Goal: Use online tool/utility: Utilize a website feature to perform a specific function

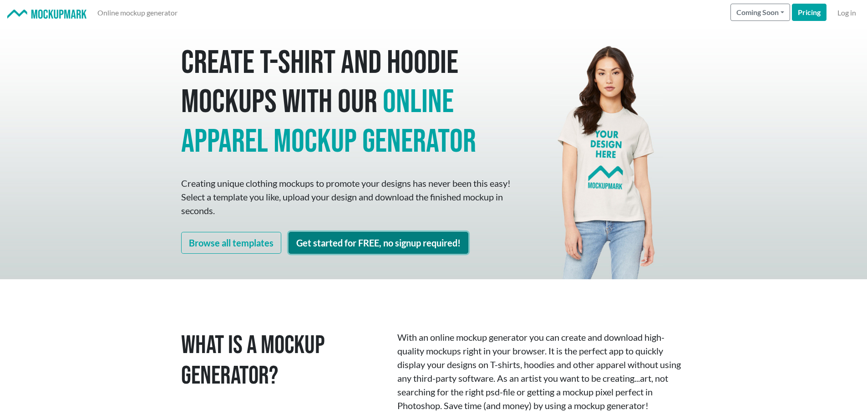
click at [415, 247] on link "Get started for FREE, no signup required!" at bounding box center [378, 243] width 180 height 22
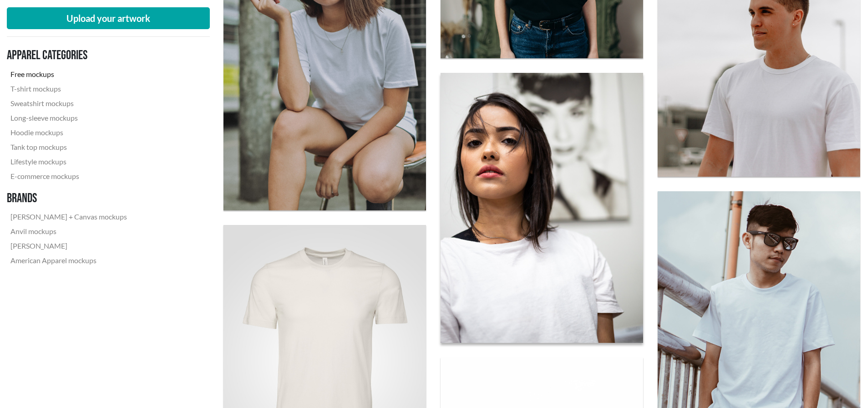
scroll to position [501, 0]
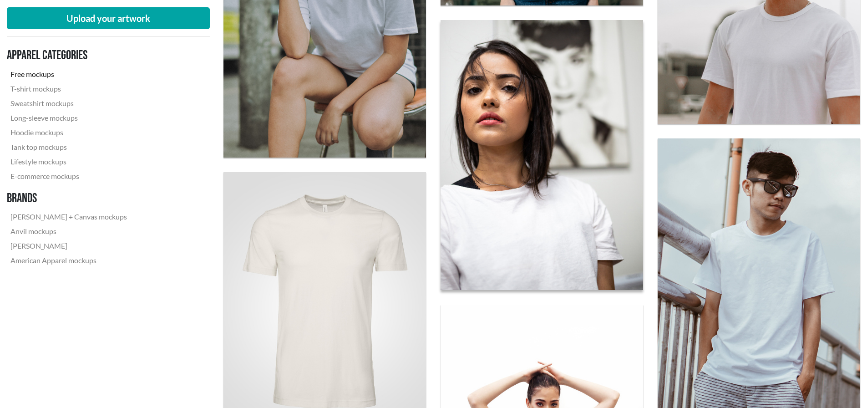
click at [554, 206] on img at bounding box center [541, 154] width 223 height 297
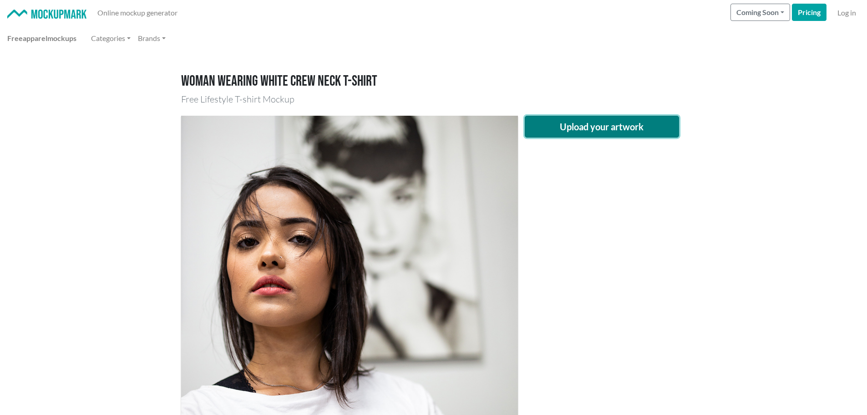
click at [612, 127] on button "Upload your artwork" at bounding box center [602, 127] width 155 height 22
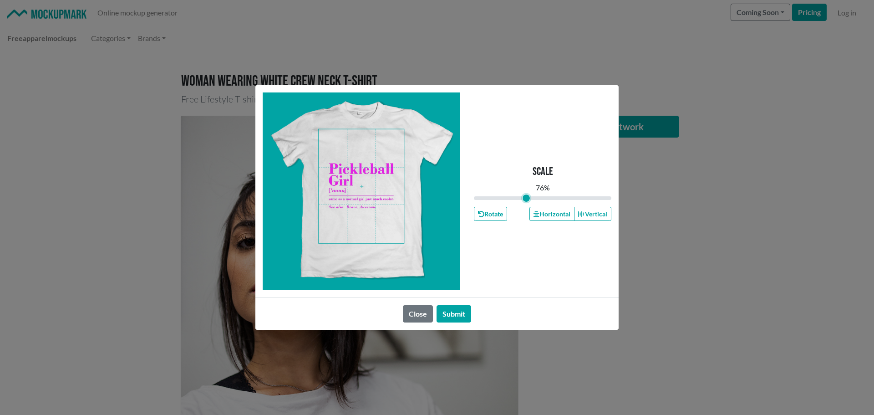
drag, startPoint x: 541, startPoint y: 195, endPoint x: 526, endPoint y: 195, distance: 15.0
type input "0.75"
click at [526, 195] on input "range" at bounding box center [542, 198] width 137 height 10
click at [354, 149] on span at bounding box center [361, 186] width 85 height 114
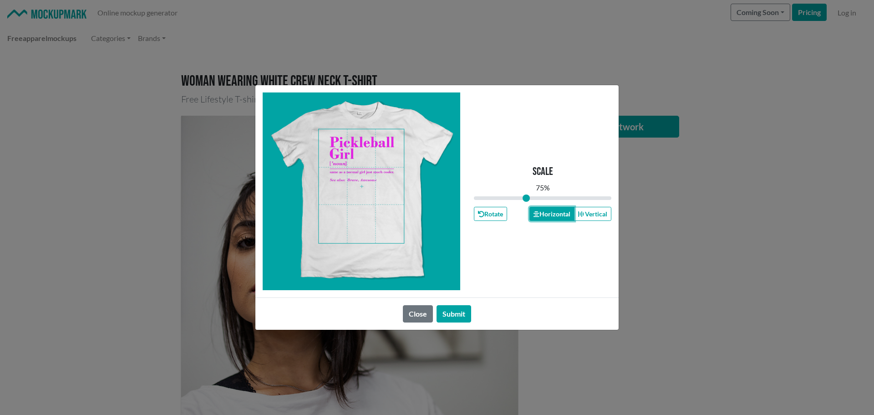
click at [549, 210] on button "Horizontal" at bounding box center [551, 214] width 45 height 14
click at [462, 314] on button "Submit" at bounding box center [453, 313] width 35 height 17
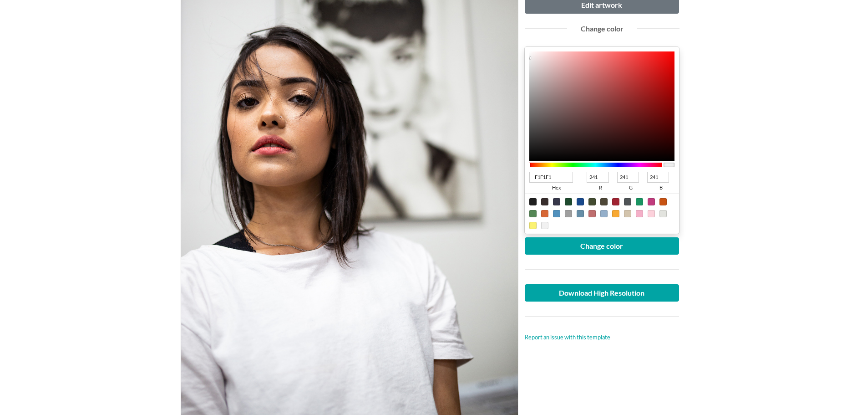
scroll to position [137, 0]
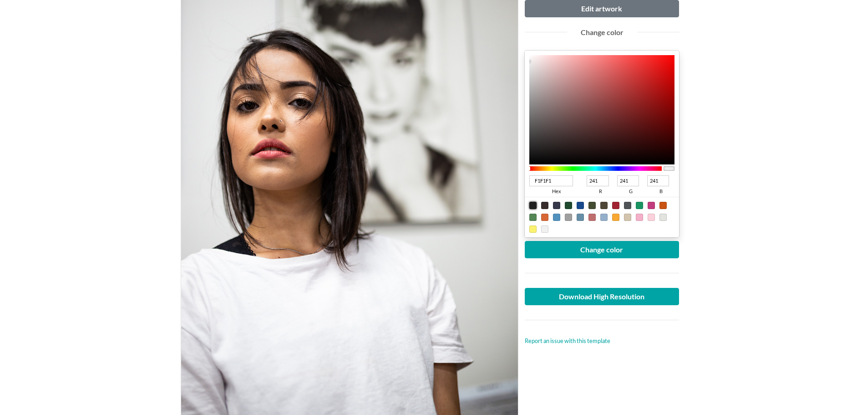
click at [532, 204] on div at bounding box center [532, 205] width 7 height 7
type input "1F1F1F"
type input "31"
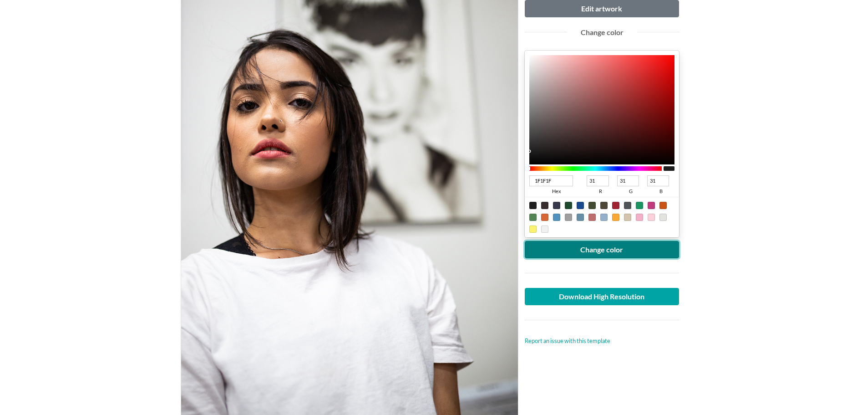
click at [598, 252] on button "Change color" at bounding box center [602, 249] width 155 height 17
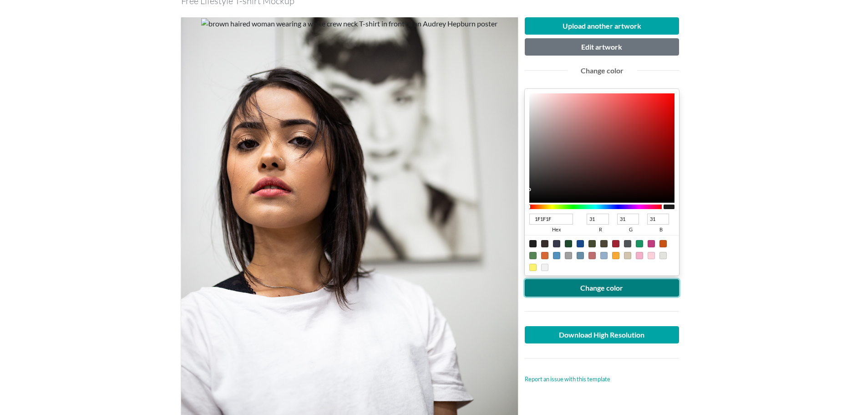
scroll to position [91, 0]
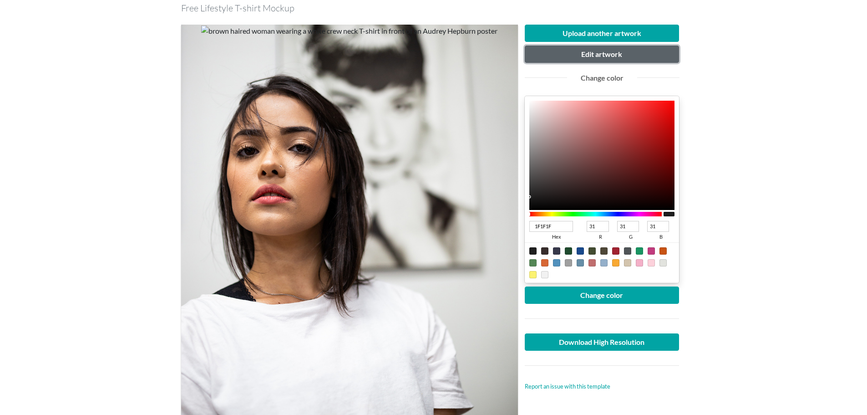
click at [608, 50] on button "Edit artwork" at bounding box center [602, 54] width 155 height 17
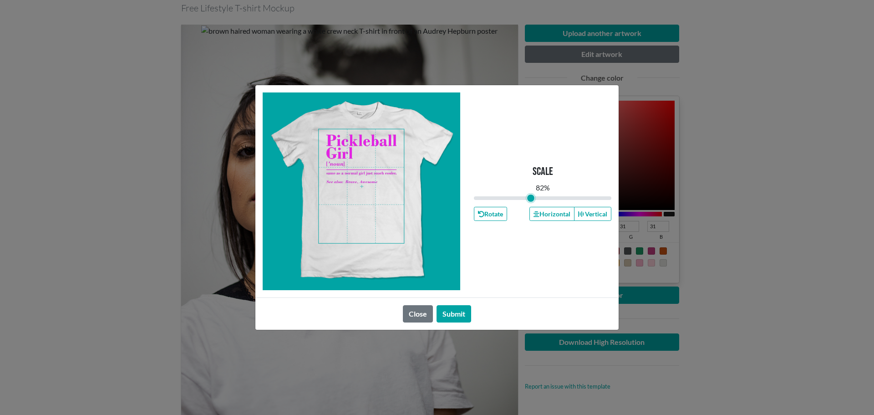
type input "0.82"
click at [531, 196] on input "range" at bounding box center [542, 198] width 137 height 10
click at [553, 214] on button "Horizontal" at bounding box center [551, 214] width 45 height 14
click at [356, 153] on span at bounding box center [361, 186] width 85 height 114
click at [464, 314] on button "Submit" at bounding box center [453, 313] width 35 height 17
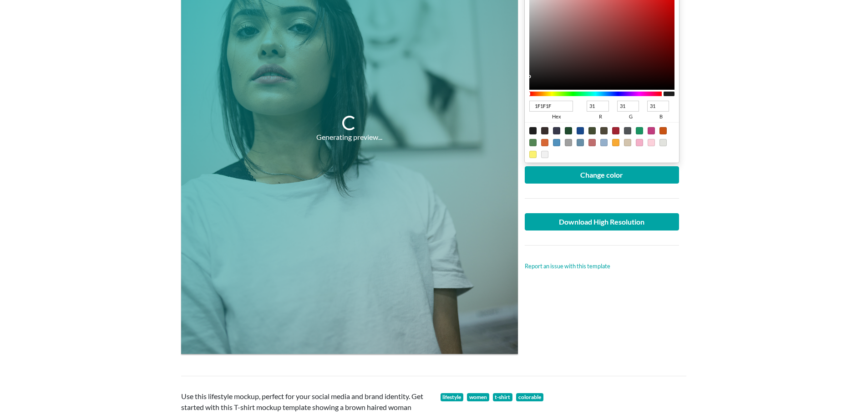
scroll to position [228, 0]
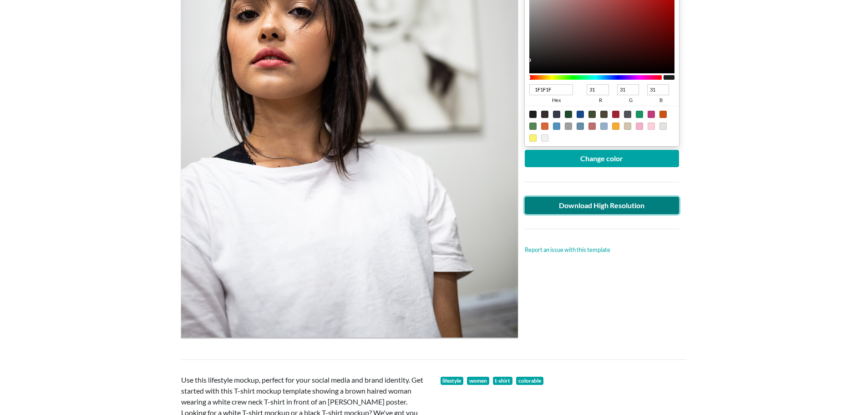
click at [619, 208] on link "Download High Resolution" at bounding box center [602, 205] width 155 height 17
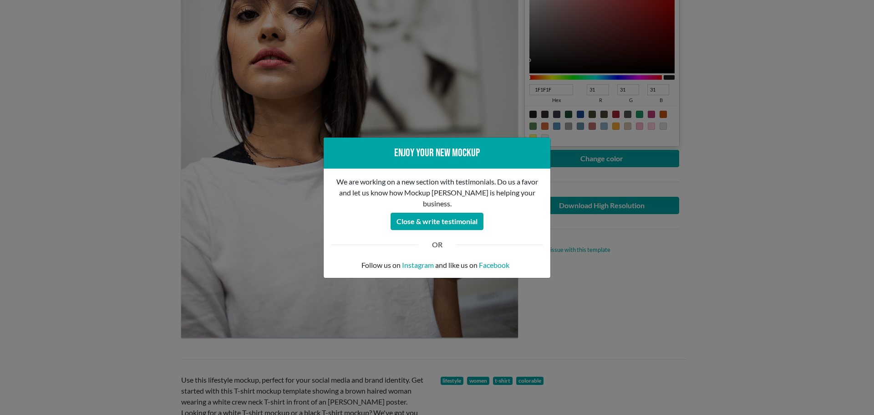
click at [714, 275] on div "Enjoy your new mockup We are working on a new section with testimonials. Do us …" at bounding box center [437, 207] width 874 height 415
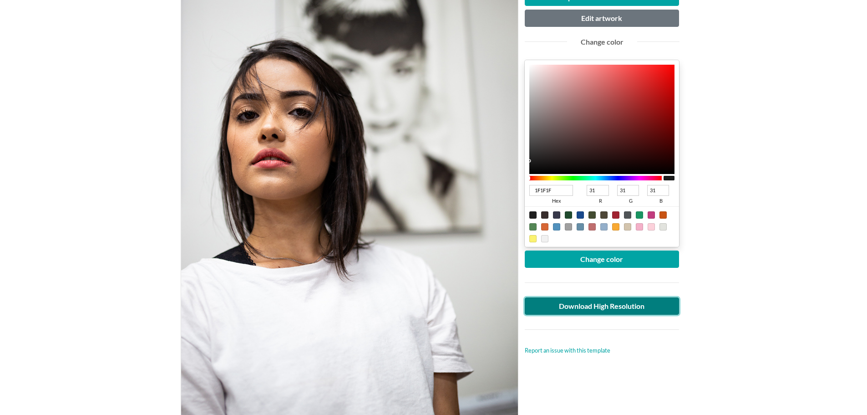
scroll to position [46, 0]
